Goal: Information Seeking & Learning: Learn about a topic

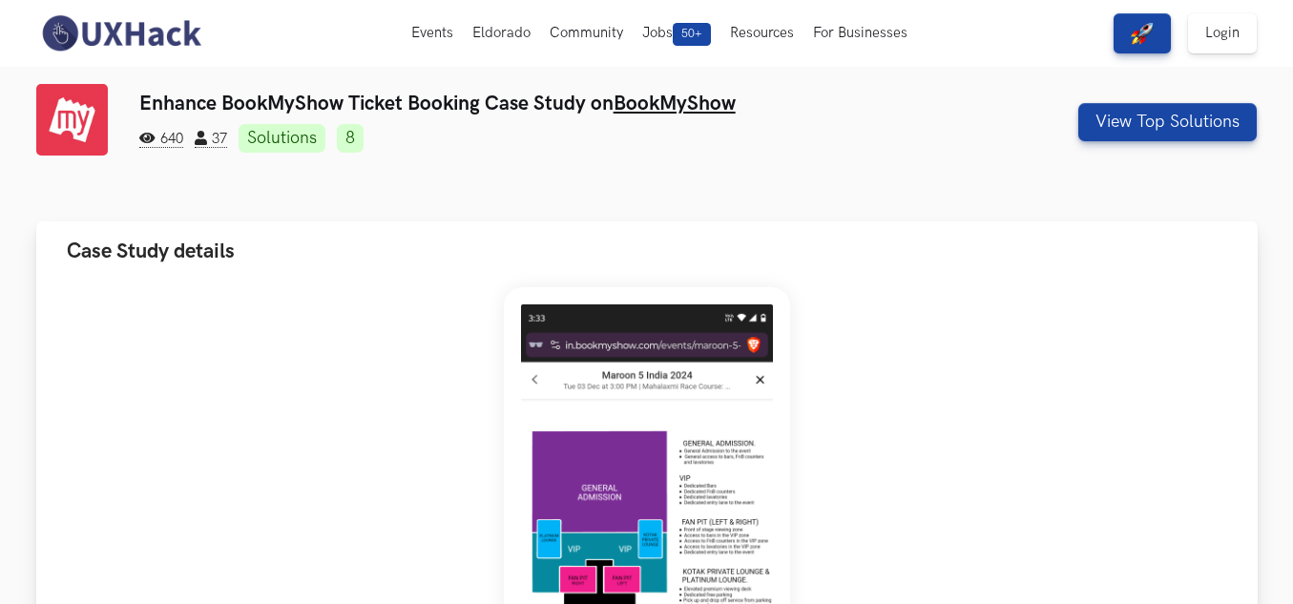
click at [227, 242] on span "Case Study details" at bounding box center [151, 251] width 168 height 26
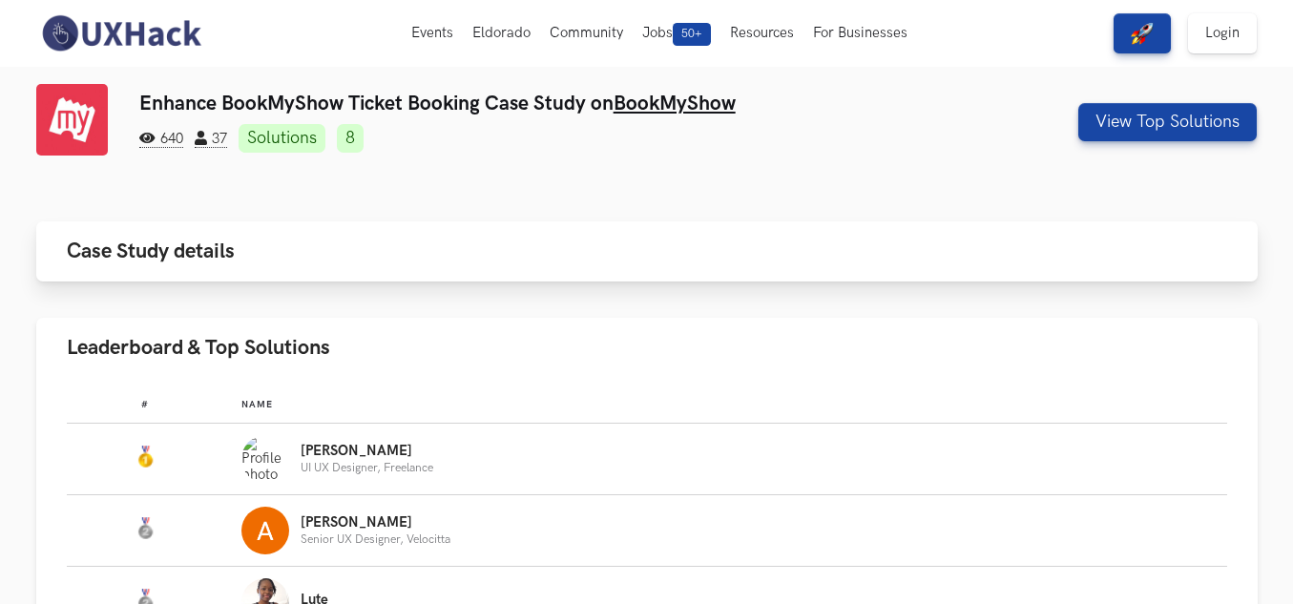
click at [227, 242] on span "Case Study details" at bounding box center [151, 251] width 168 height 26
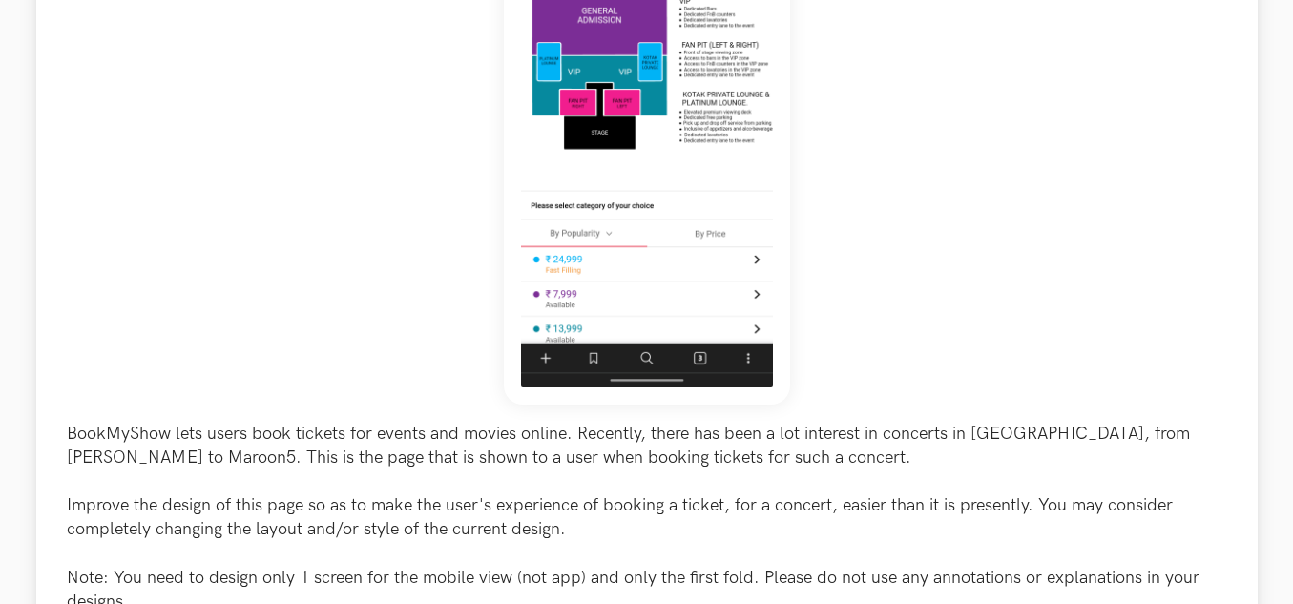
scroll to position [572, 0]
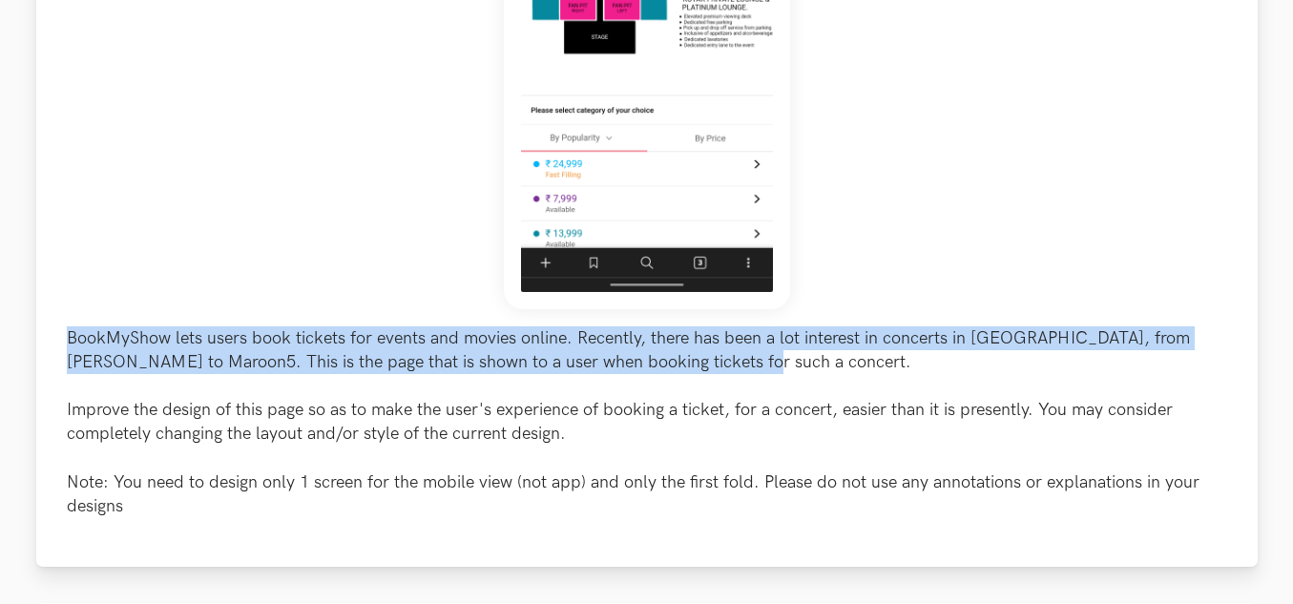
drag, startPoint x: 51, startPoint y: 331, endPoint x: 1244, endPoint y: 351, distance: 1193.5
click at [1244, 351] on div "BookMyShow lets users book tickets for events and movies online. Recently, ther…" at bounding box center [646, 138] width 1221 height 858
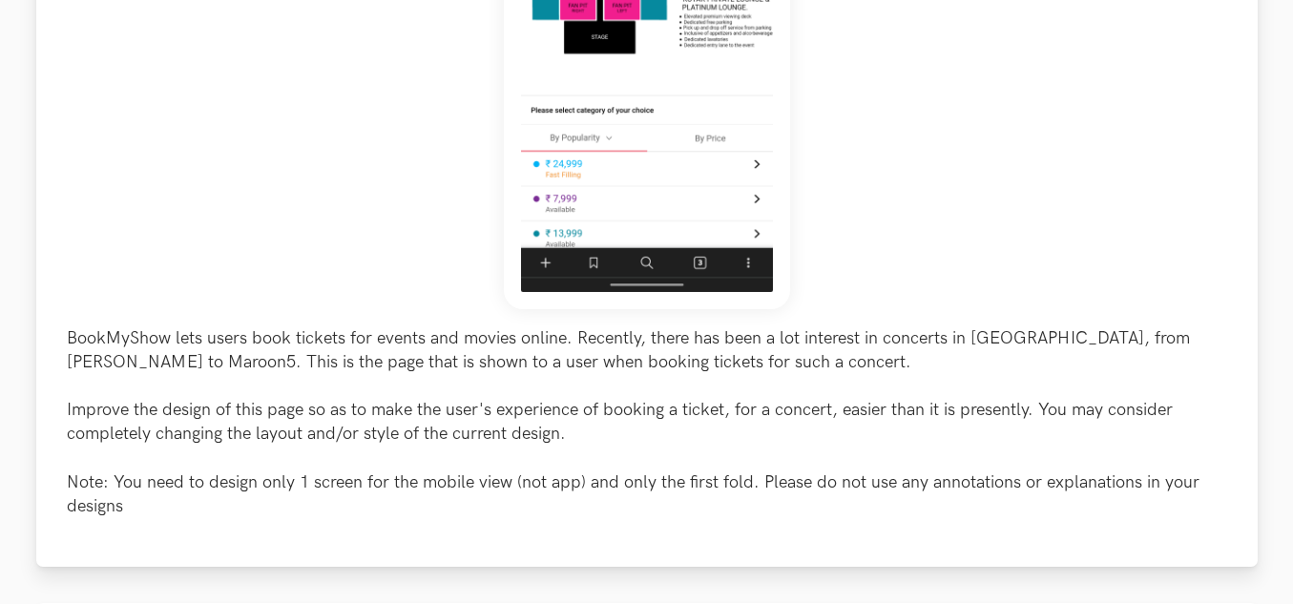
click at [792, 377] on p "BookMyShow lets users book tickets for events and movies online. Recently, ther…" at bounding box center [647, 422] width 1160 height 193
drag, startPoint x: 53, startPoint y: 404, endPoint x: 226, endPoint y: 407, distance: 172.7
click at [226, 407] on div "BookMyShow lets users book tickets for events and movies online. Recently, ther…" at bounding box center [646, 138] width 1221 height 858
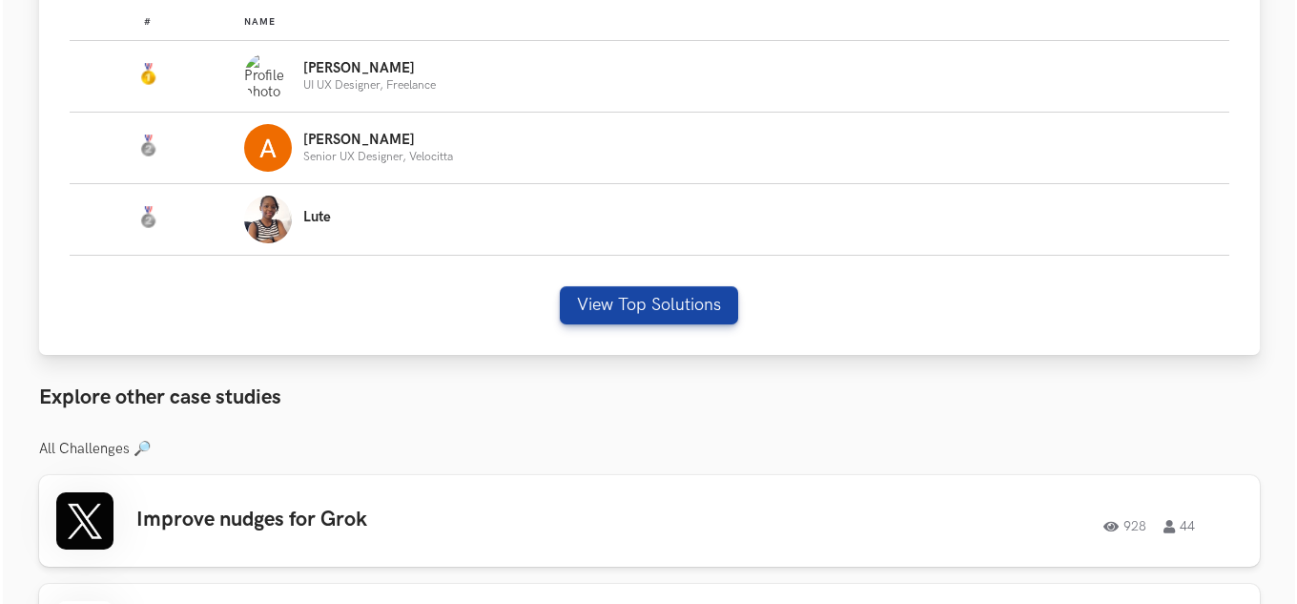
scroll to position [1335, 0]
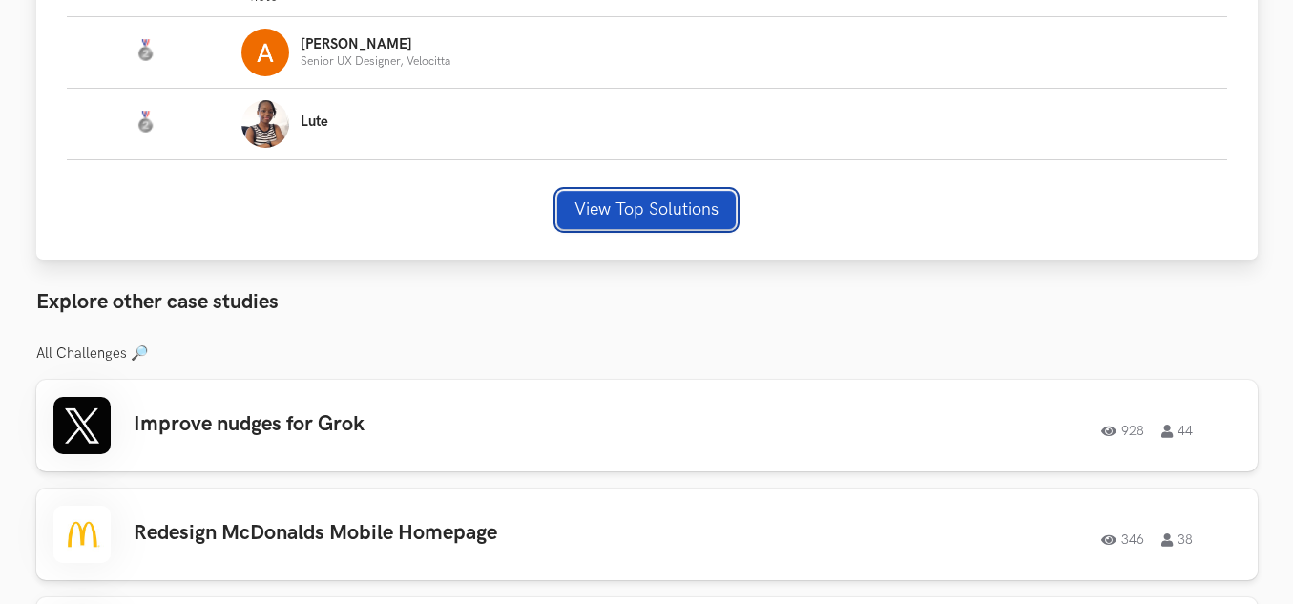
click at [631, 203] on button "View Top Solutions" at bounding box center [646, 210] width 178 height 38
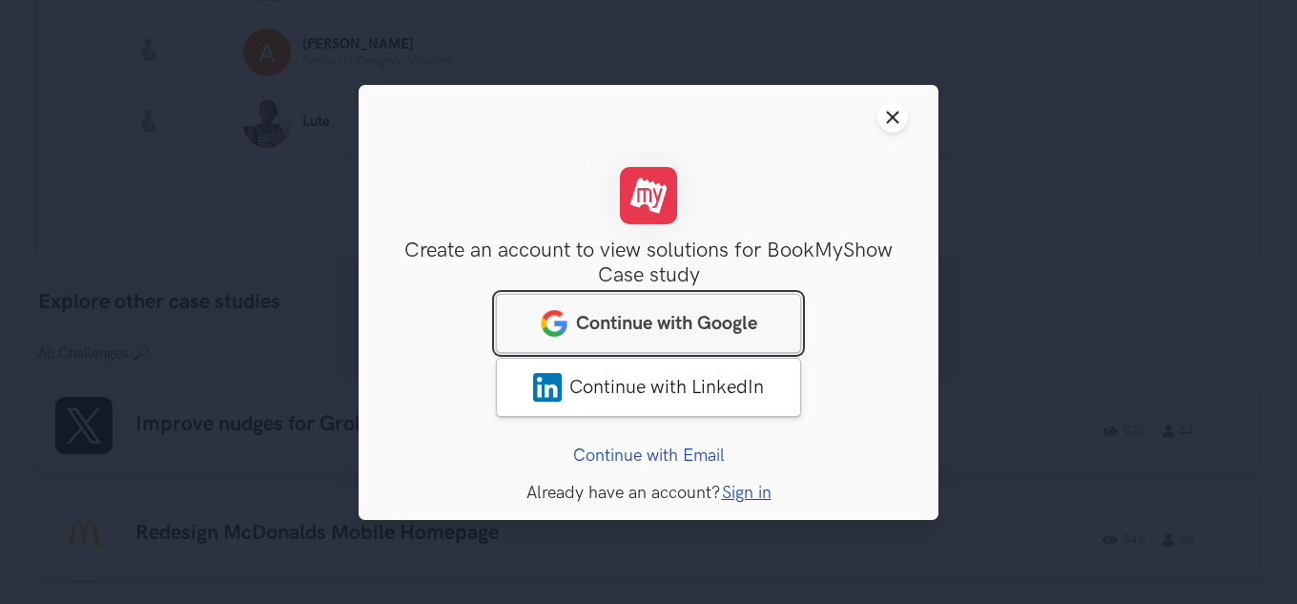
click at [694, 303] on link "Continue with Google" at bounding box center [648, 322] width 305 height 59
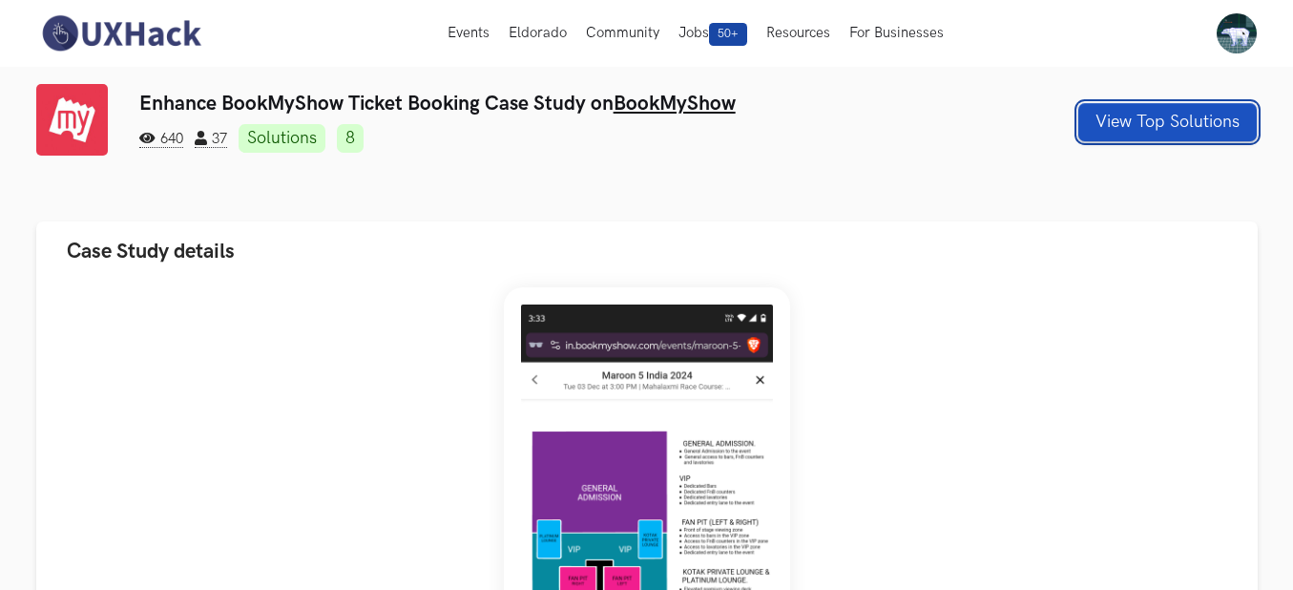
click at [1091, 117] on button "View Top Solutions" at bounding box center [1167, 122] width 178 height 38
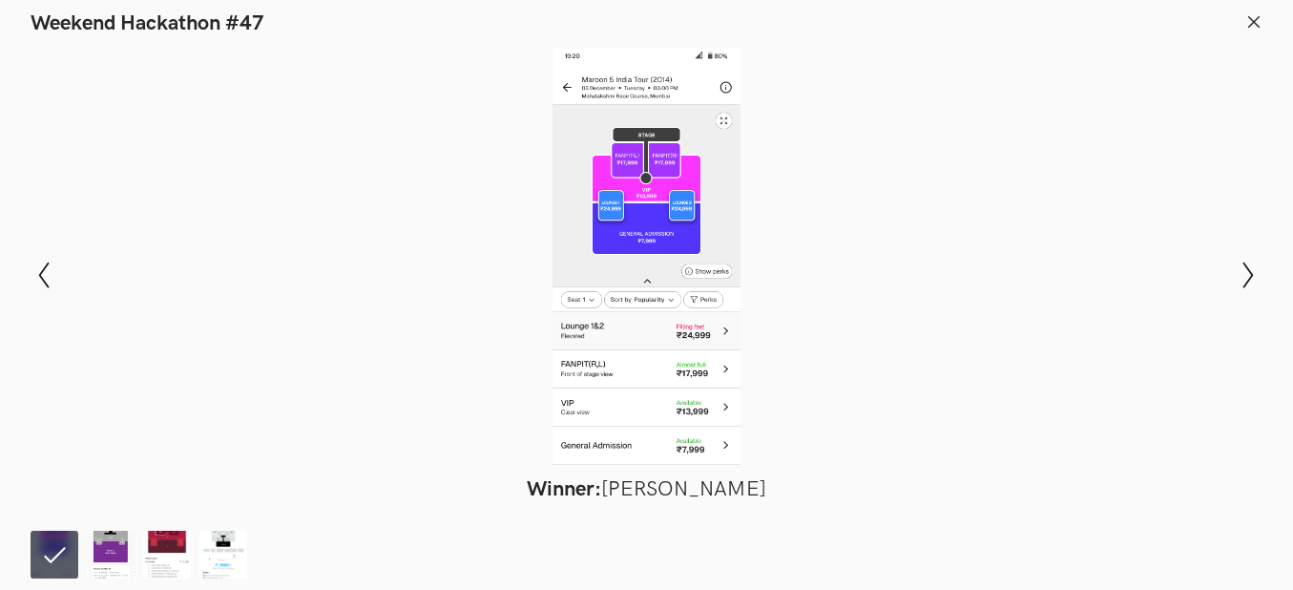
scroll to position [95, 0]
click at [1248, 280] on icon "Show next slide" at bounding box center [1248, 275] width 28 height 28
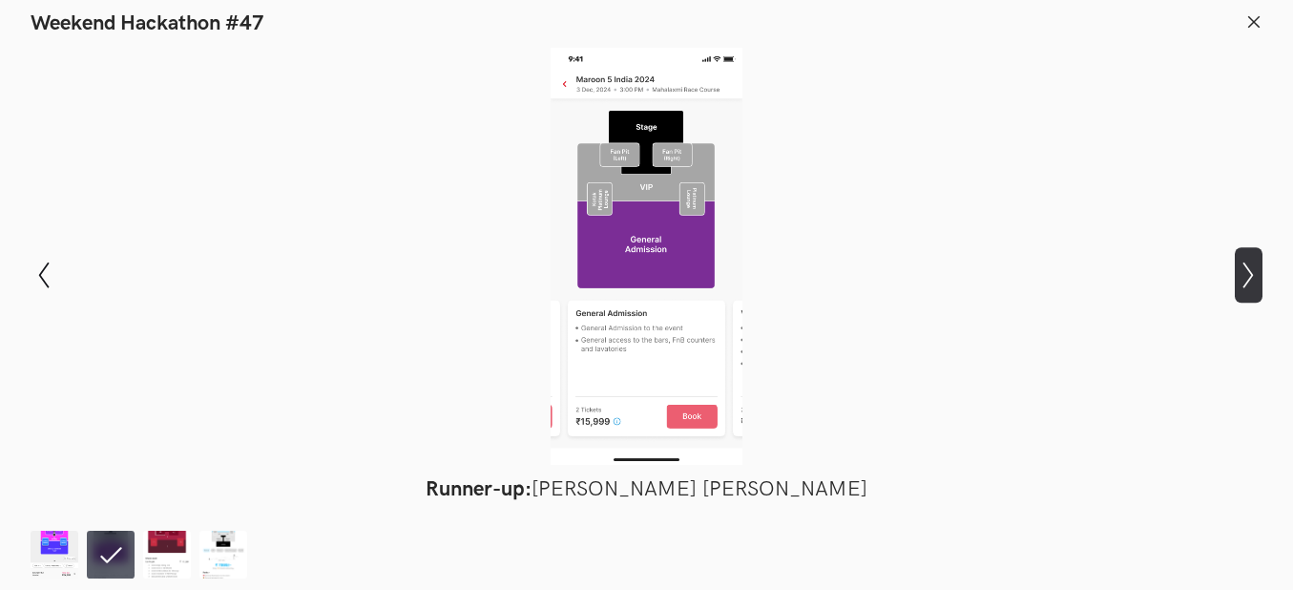
click at [1248, 280] on icon "Show next slide" at bounding box center [1248, 275] width 28 height 28
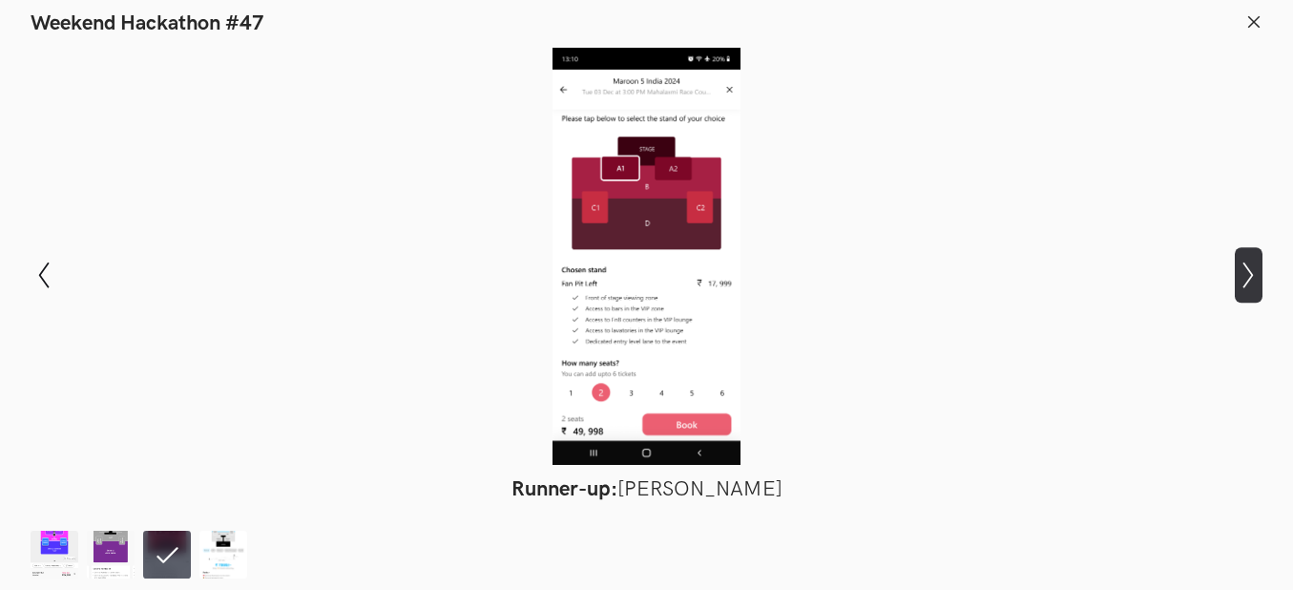
click at [1248, 280] on icon "Show next slide" at bounding box center [1248, 275] width 28 height 28
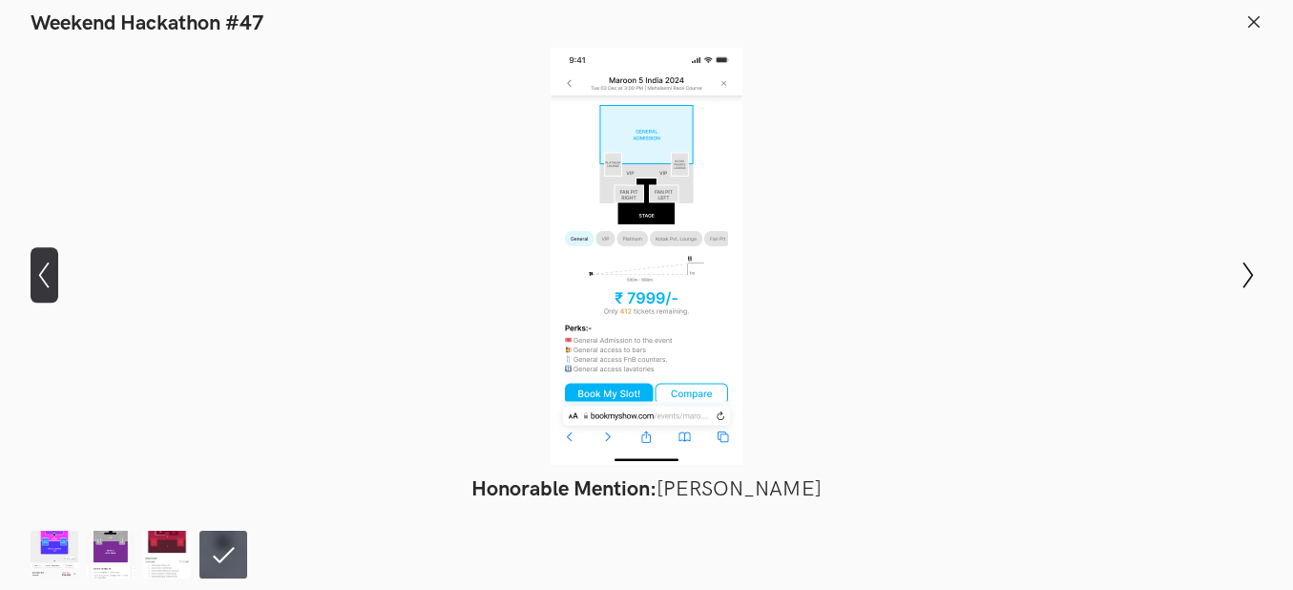
click at [48, 259] on button "Show previous slide" at bounding box center [45, 274] width 28 height 55
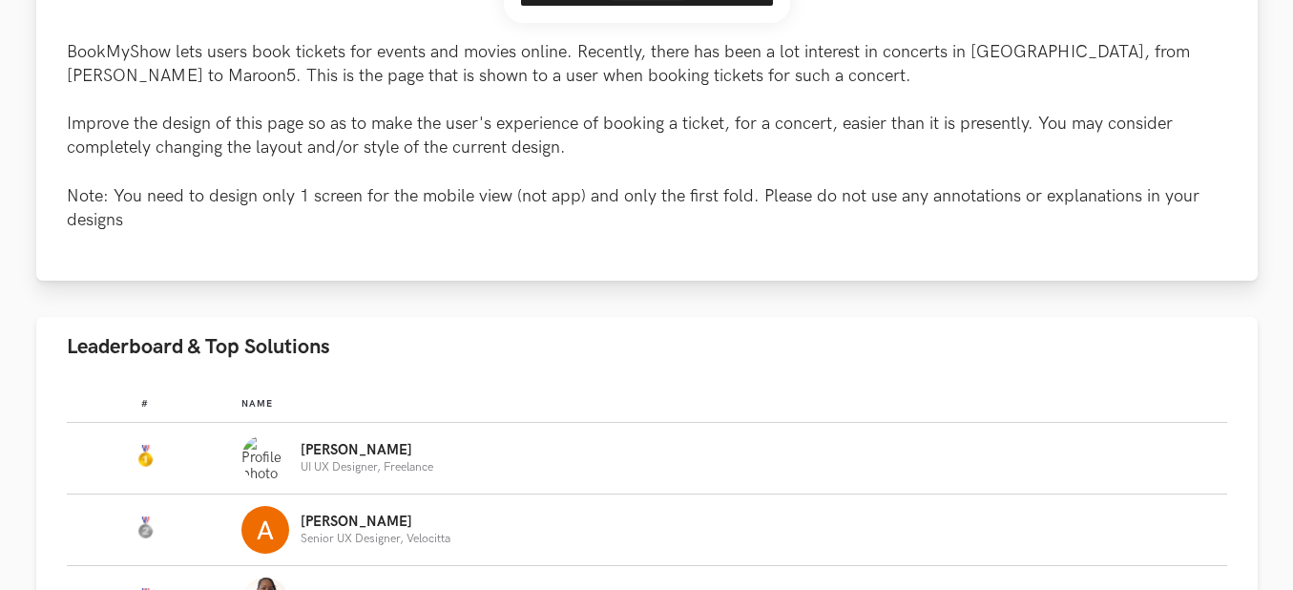
scroll to position [1145, 0]
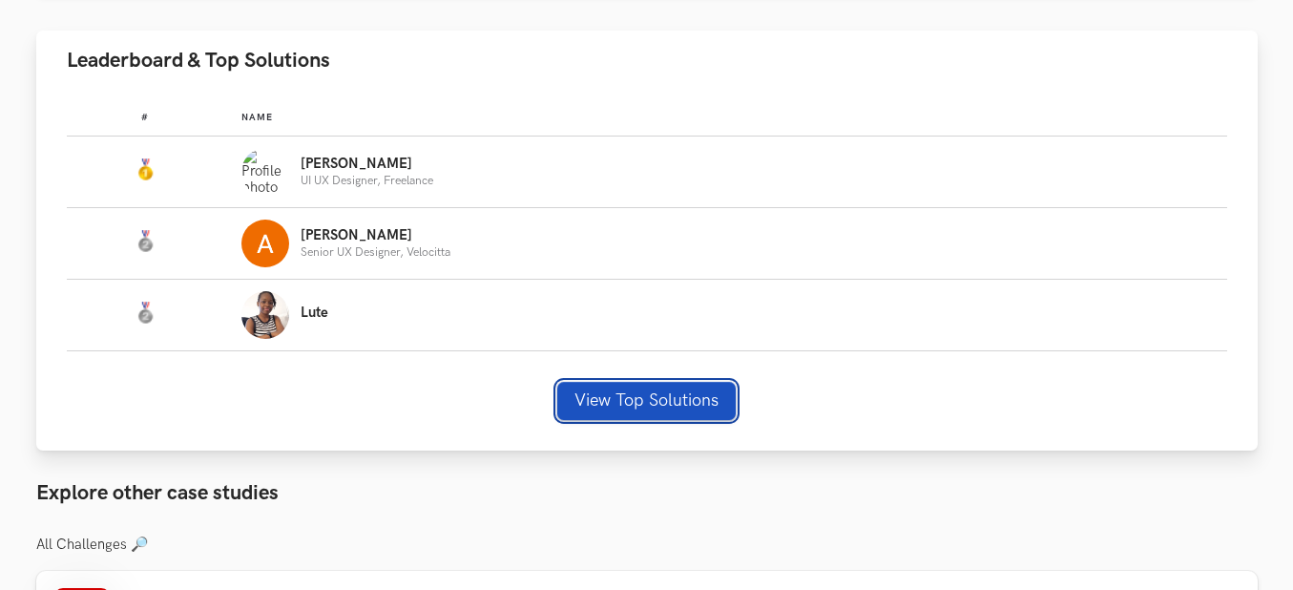
click at [610, 417] on button "View Top Solutions" at bounding box center [646, 401] width 178 height 38
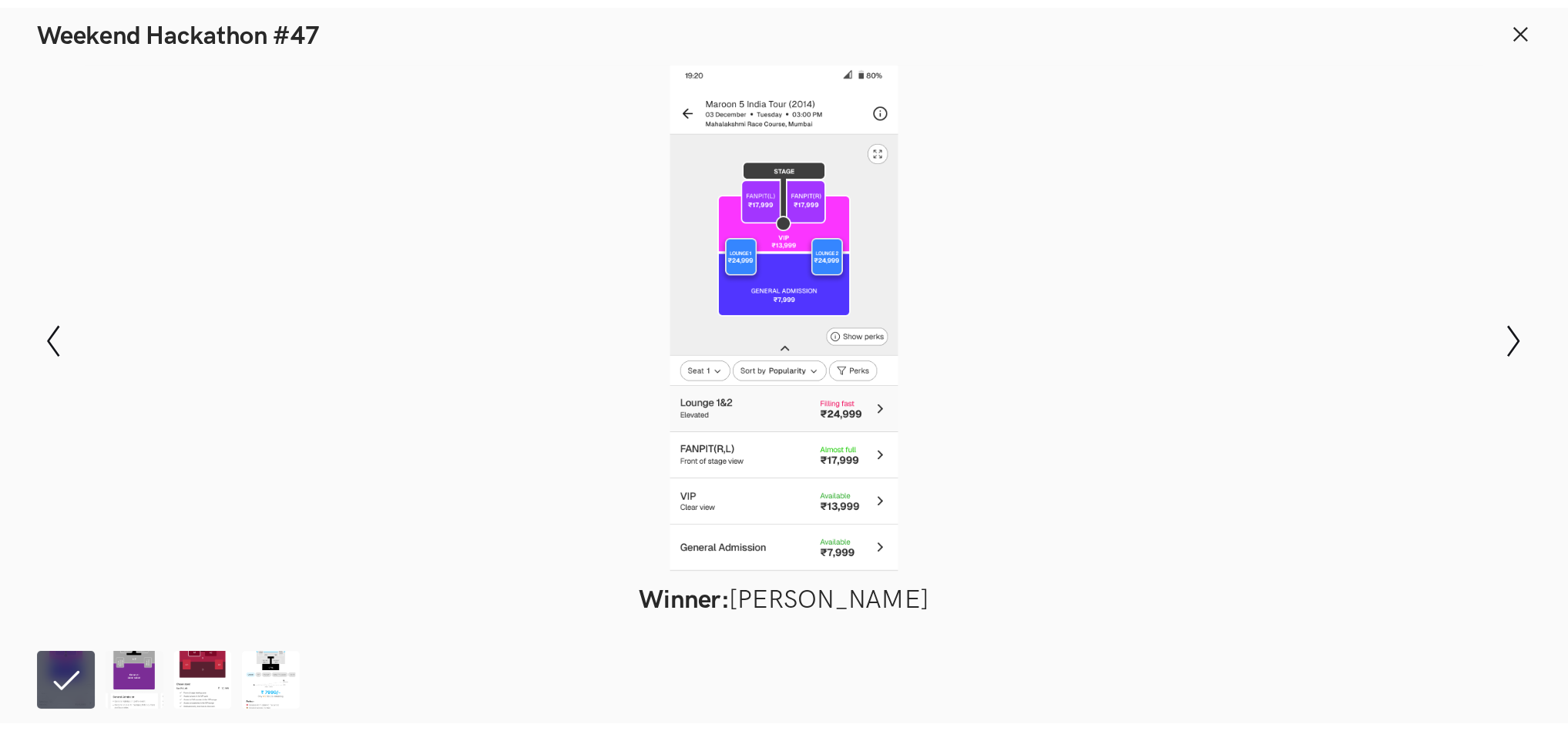
scroll to position [1156, 0]
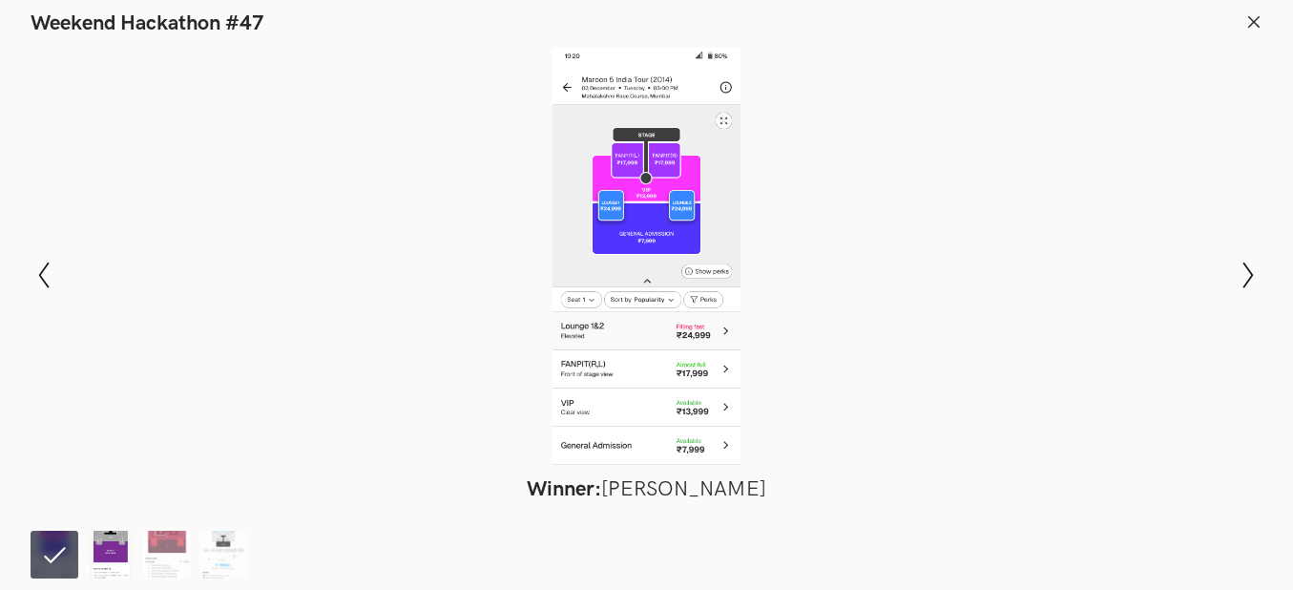
click at [112, 562] on img at bounding box center [111, 554] width 48 height 48
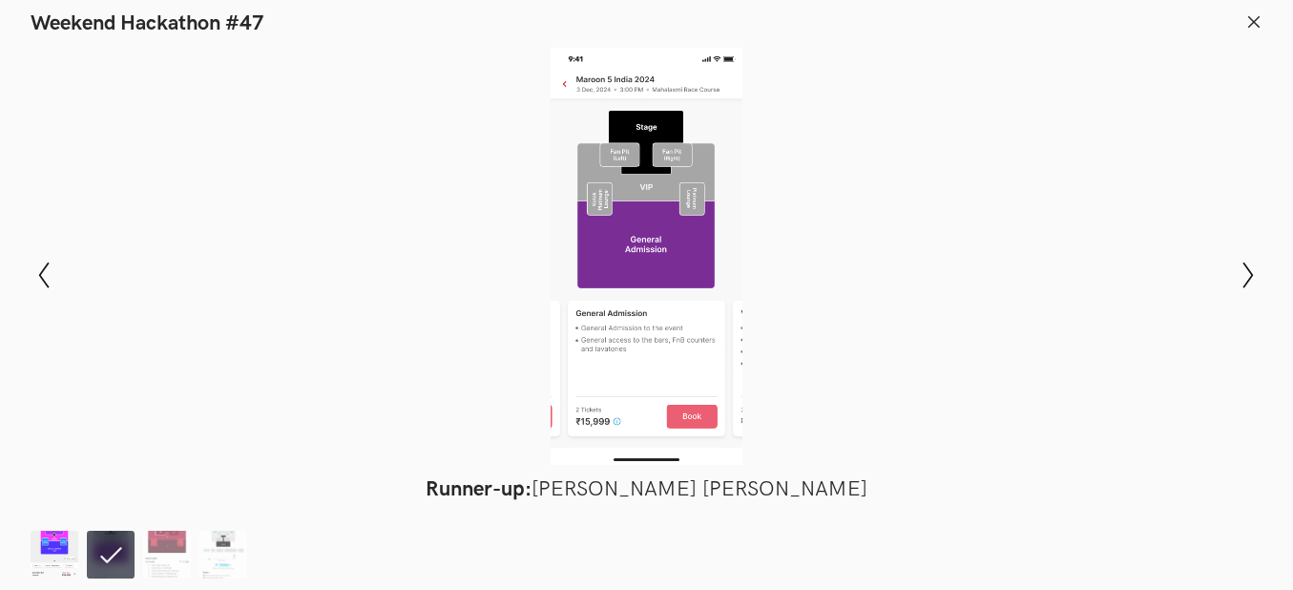
click at [42, 548] on img at bounding box center [55, 554] width 48 height 48
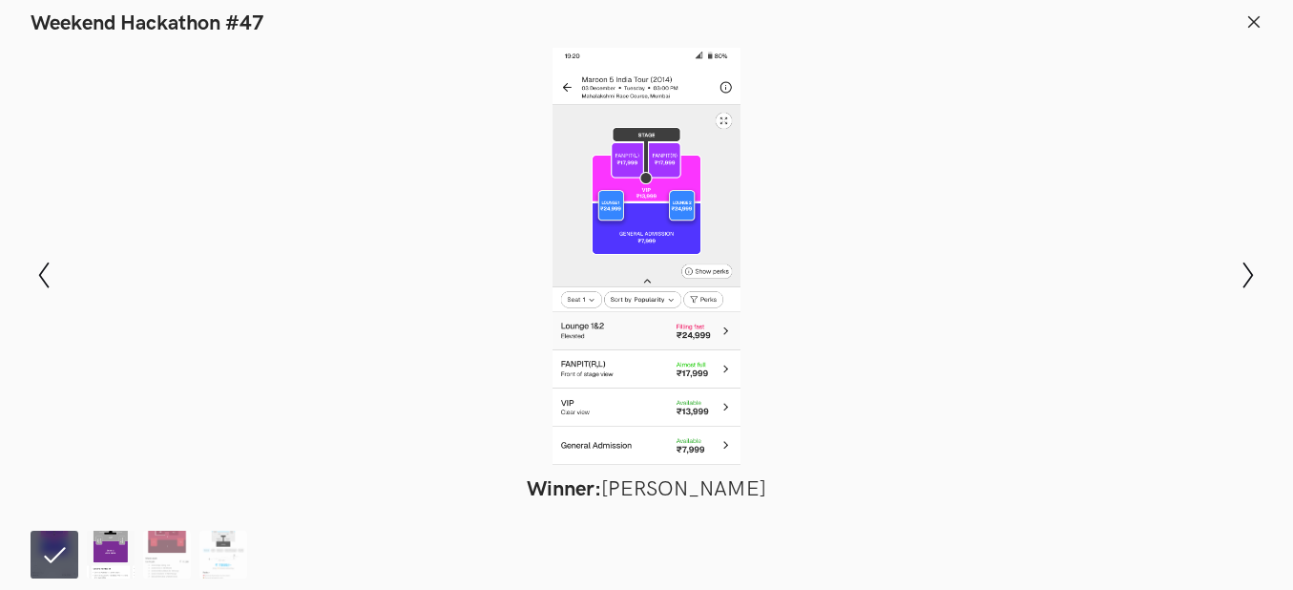
click at [112, 548] on img at bounding box center [111, 554] width 48 height 48
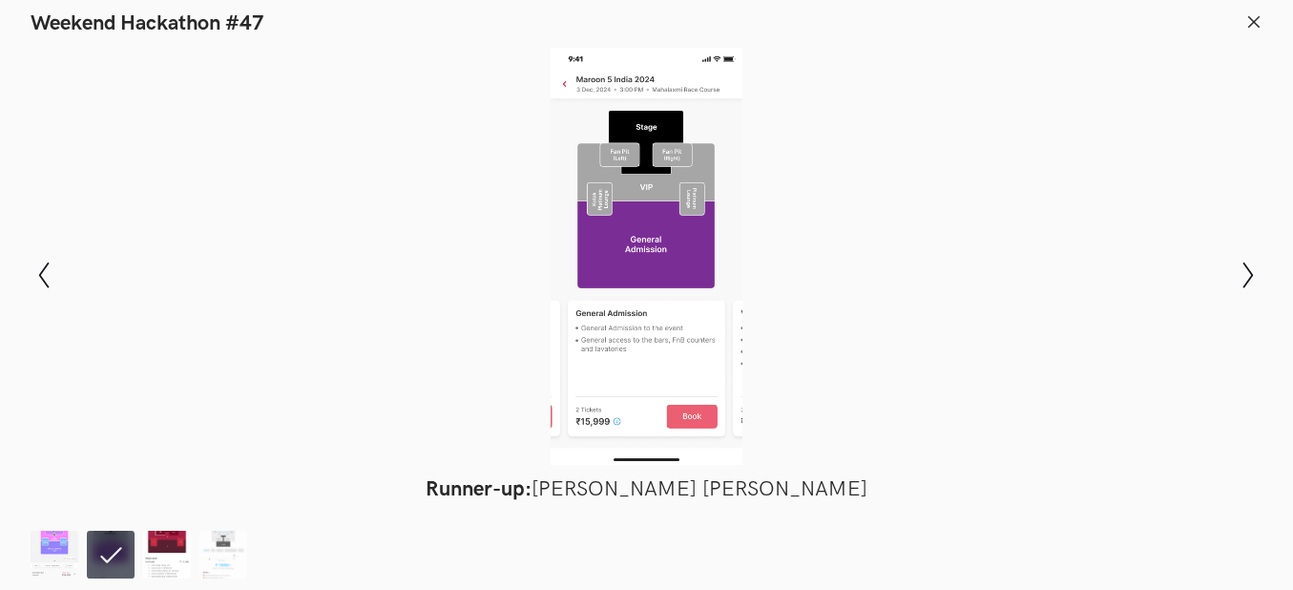
click at [155, 536] on img at bounding box center [167, 554] width 48 height 48
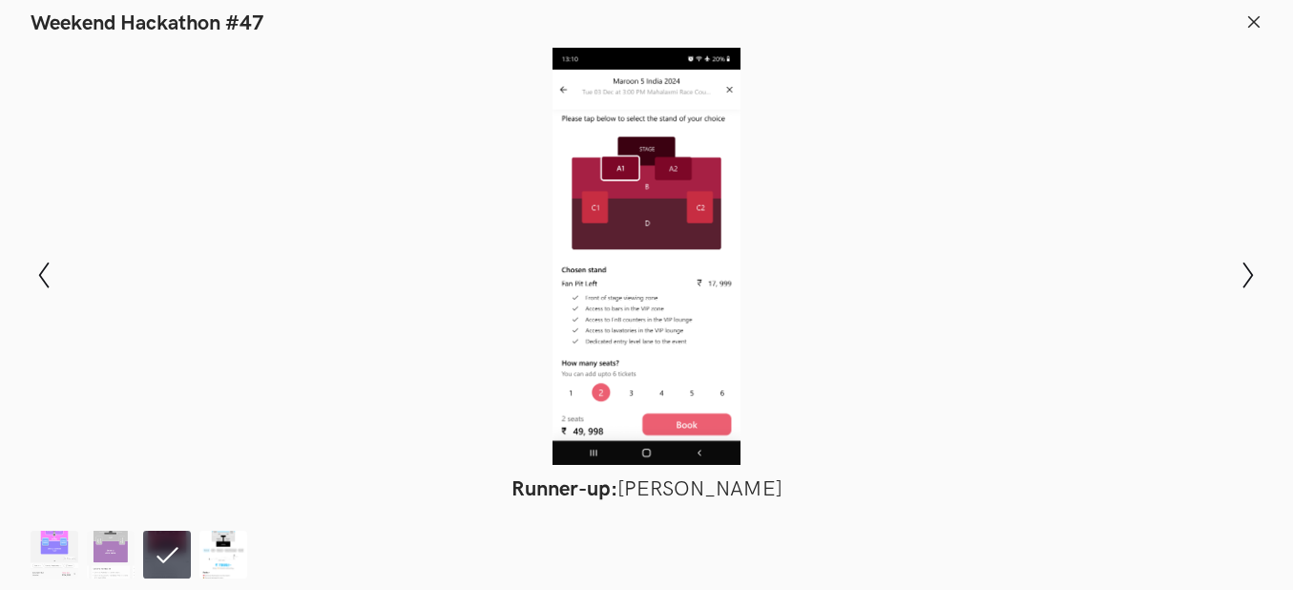
click at [222, 536] on img at bounding box center [223, 554] width 48 height 48
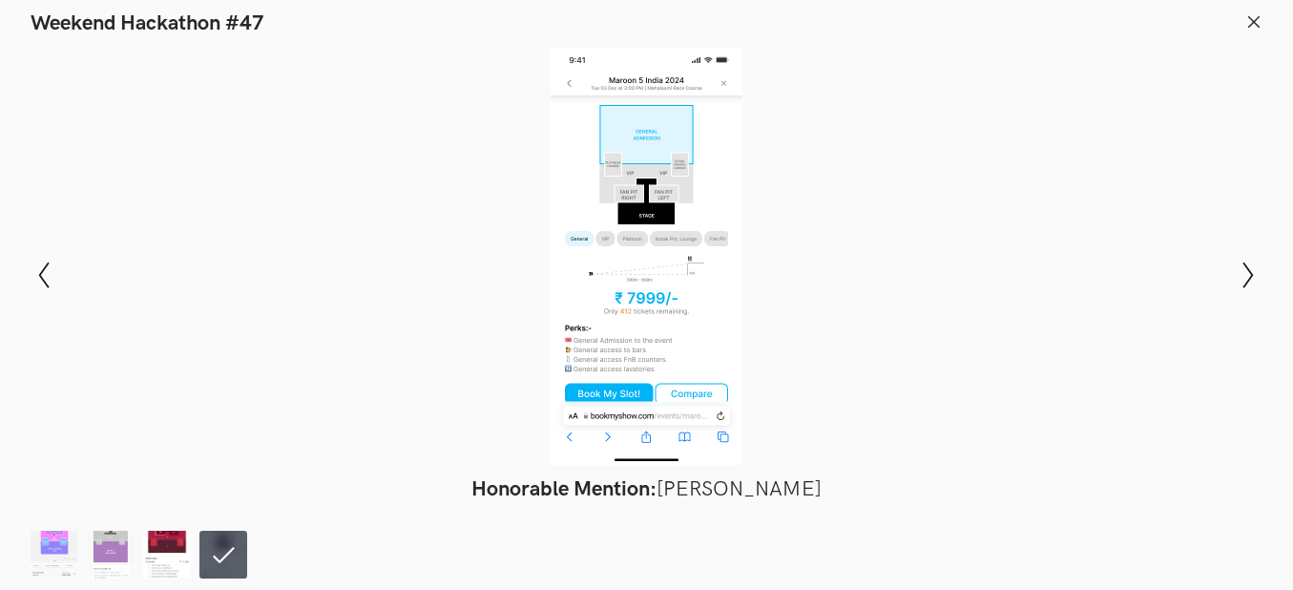
click at [143, 561] on img at bounding box center [167, 554] width 48 height 48
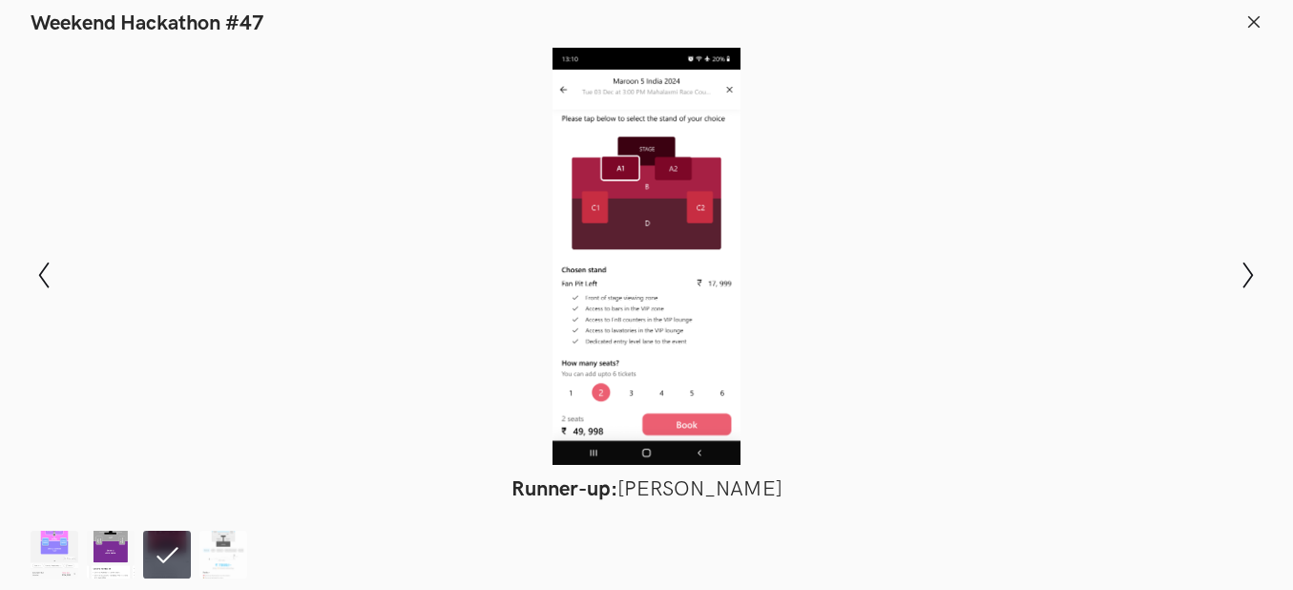
click at [114, 552] on img at bounding box center [111, 554] width 48 height 48
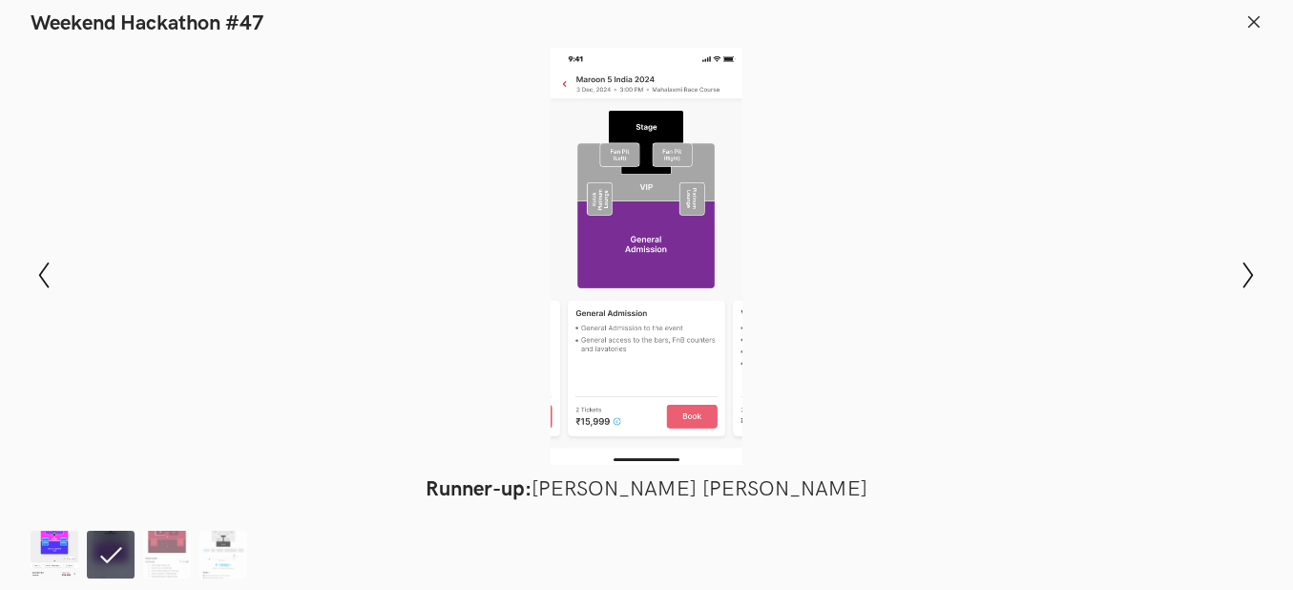
click at [67, 530] on img at bounding box center [55, 554] width 48 height 48
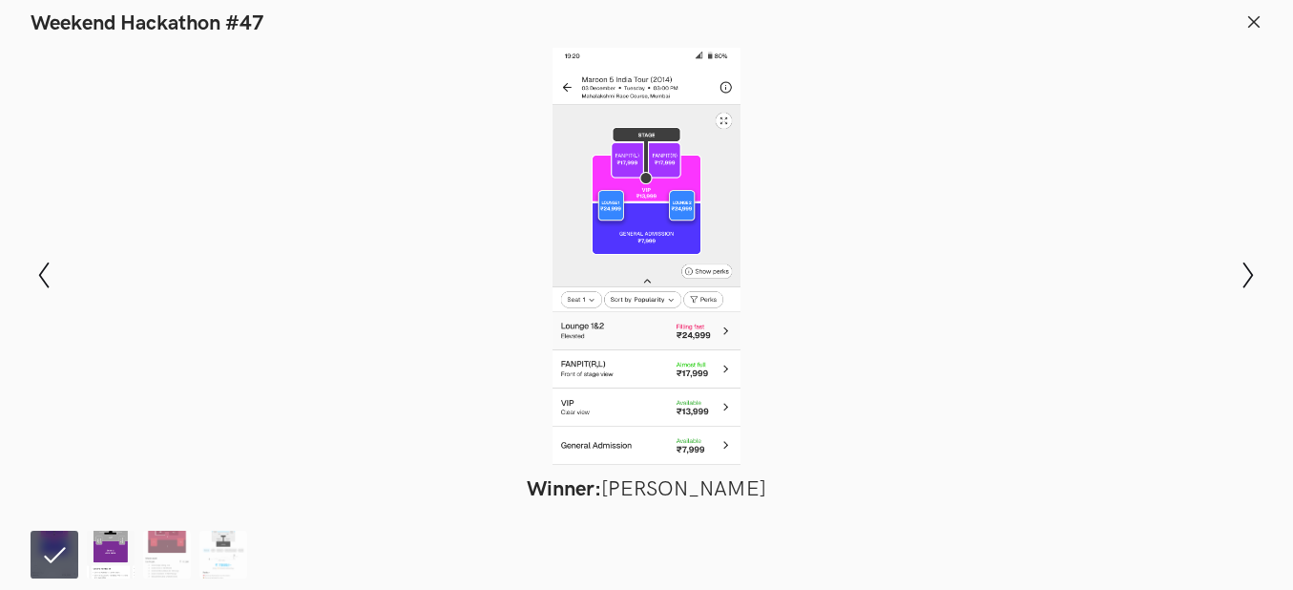
click at [102, 566] on img at bounding box center [111, 554] width 48 height 48
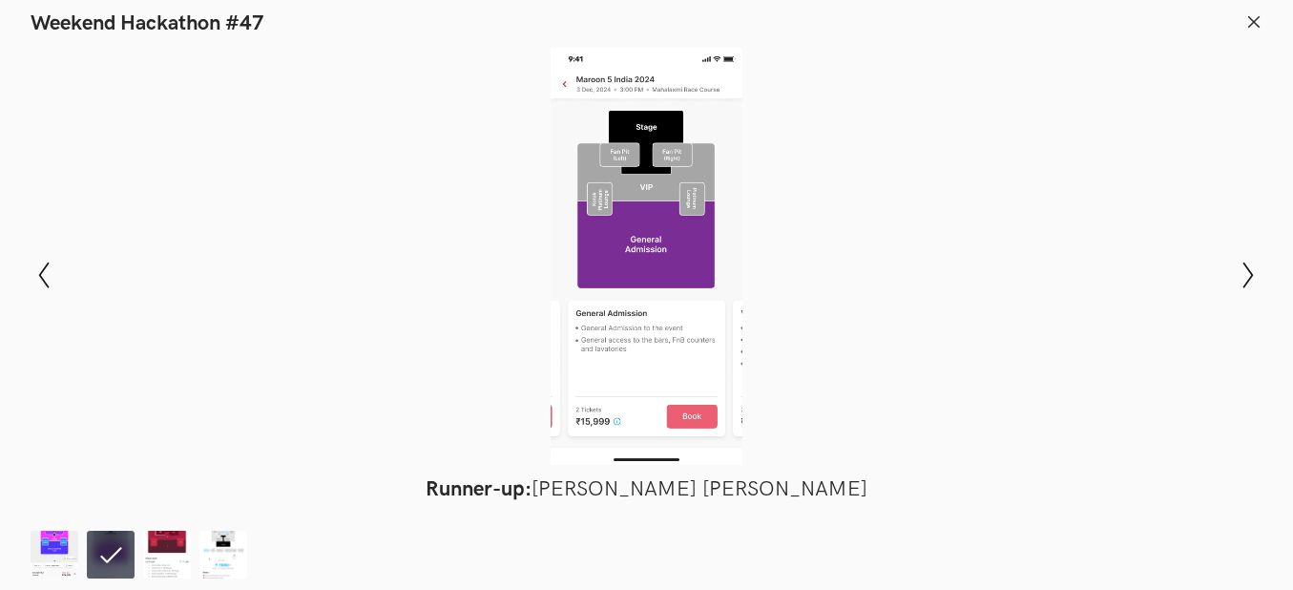
drag, startPoint x: 593, startPoint y: 316, endPoint x: 443, endPoint y: 376, distance: 162.3
click at [443, 376] on div at bounding box center [646, 256] width 1153 height 417
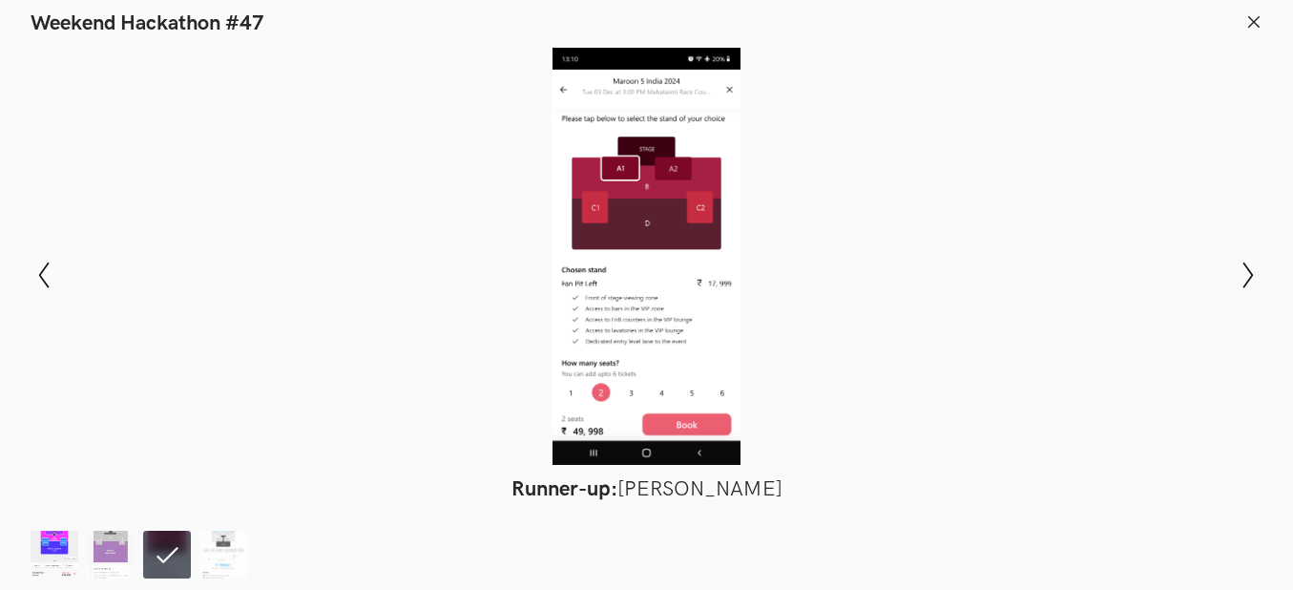
click at [49, 575] on img at bounding box center [55, 554] width 48 height 48
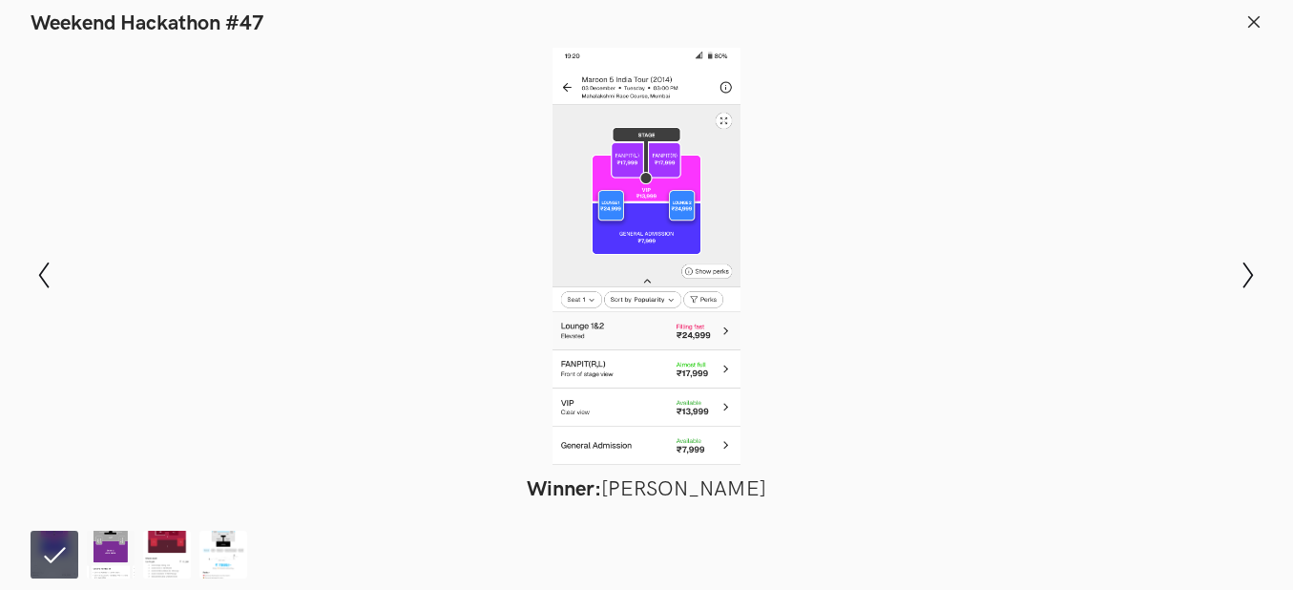
drag, startPoint x: 681, startPoint y: 225, endPoint x: 629, endPoint y: 177, distance: 70.9
click at [629, 177] on div at bounding box center [646, 256] width 1153 height 417
drag, startPoint x: 619, startPoint y: 267, endPoint x: 585, endPoint y: 351, distance: 90.7
click at [585, 351] on div at bounding box center [646, 256] width 1153 height 417
click at [1249, 288] on icon "Show next slide" at bounding box center [1248, 275] width 28 height 28
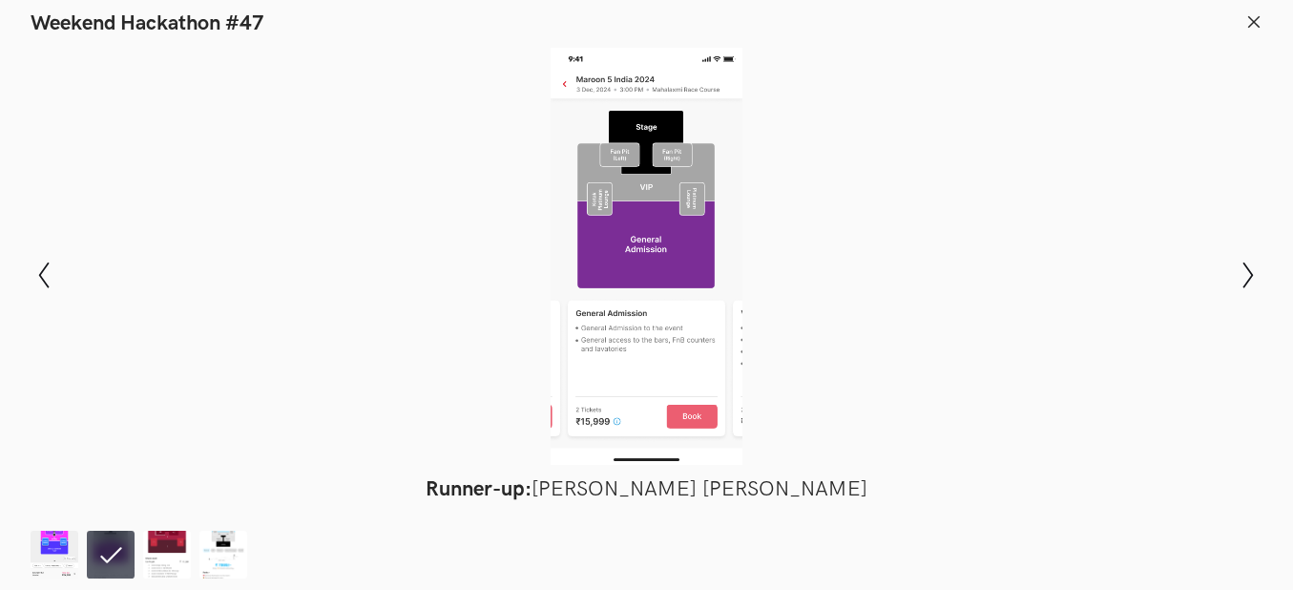
click at [630, 228] on div at bounding box center [646, 256] width 1153 height 417
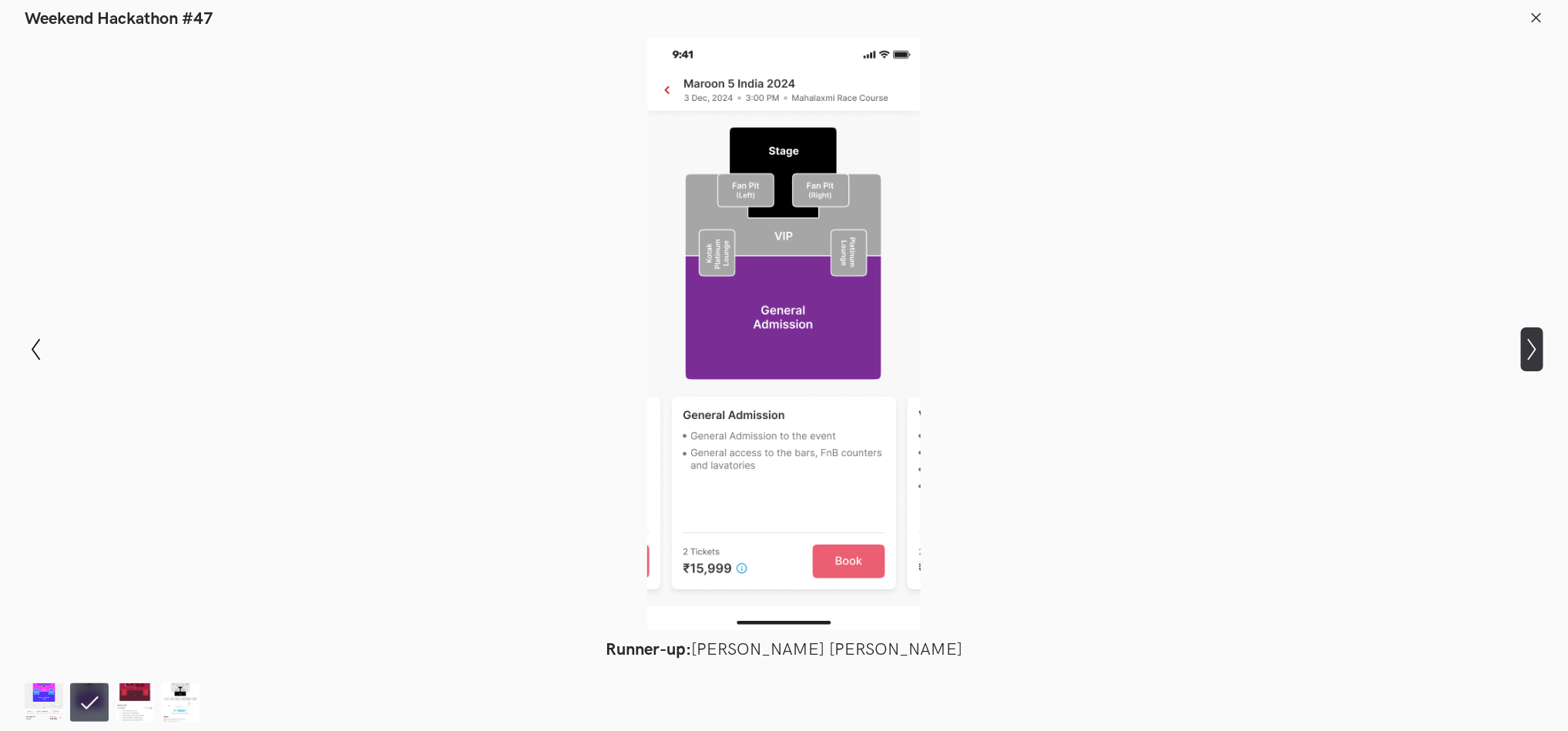
click at [1044, 350] on icon "Show next slide" at bounding box center [1532, 350] width 23 height 23
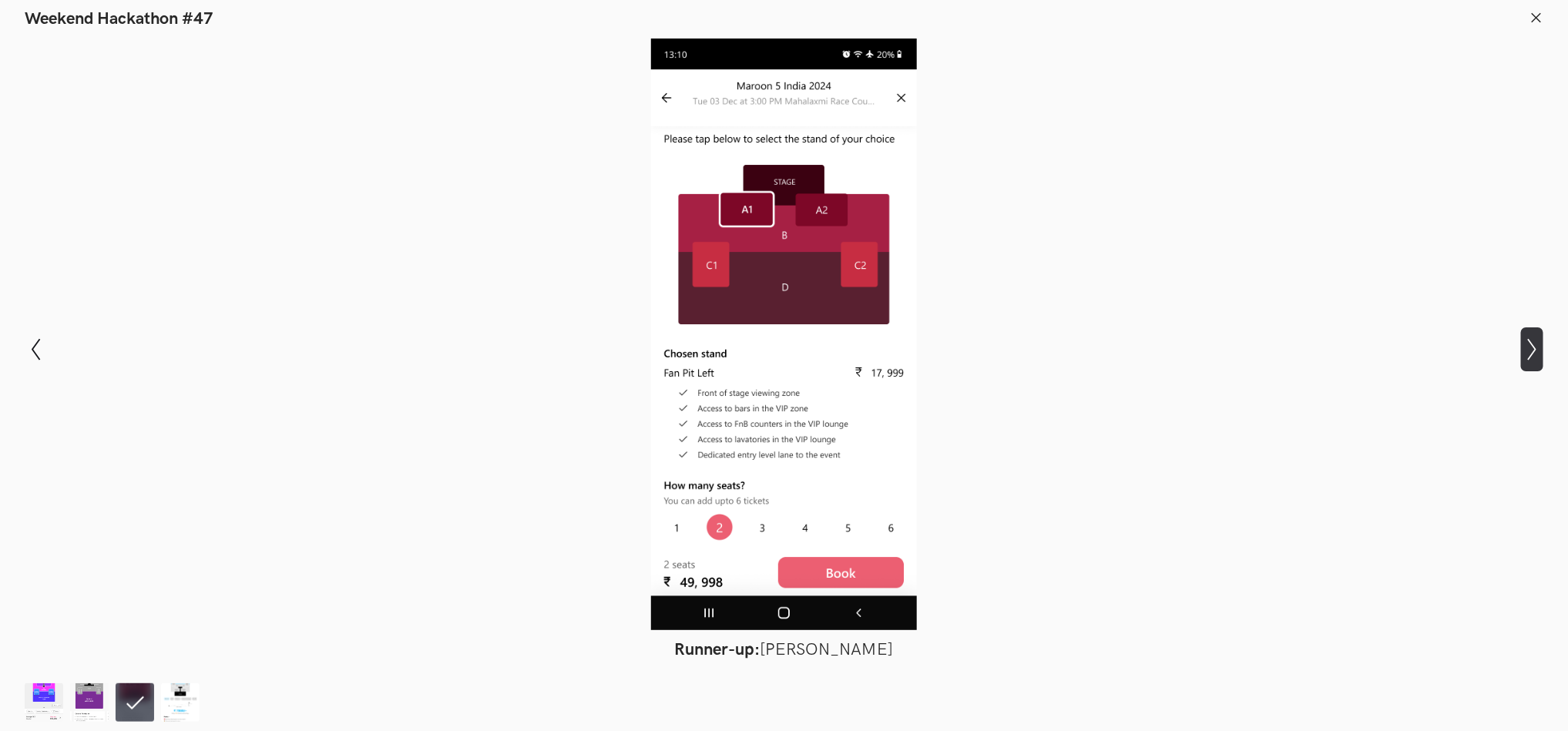
click at [1044, 342] on icon "Show next slide" at bounding box center [1532, 350] width 23 height 23
